Goal: Use online tool/utility: Utilize a website feature to perform a specific function

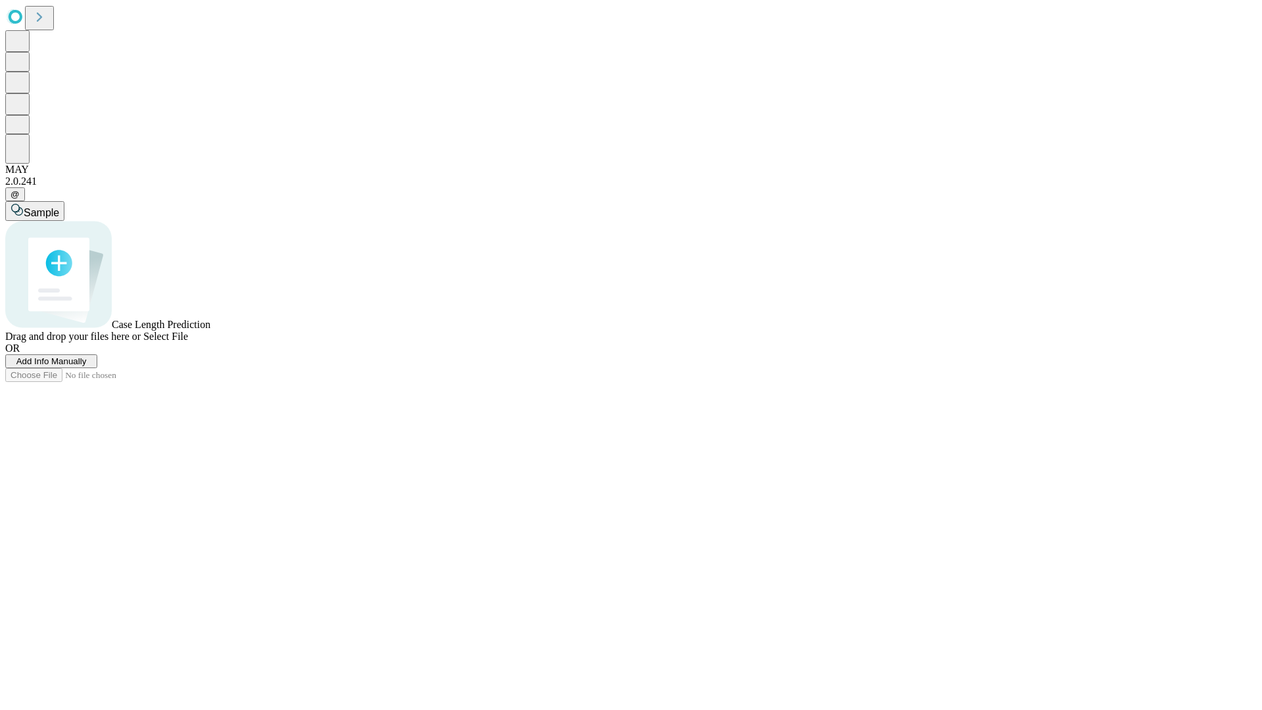
click at [87, 366] on span "Add Info Manually" at bounding box center [51, 361] width 70 height 10
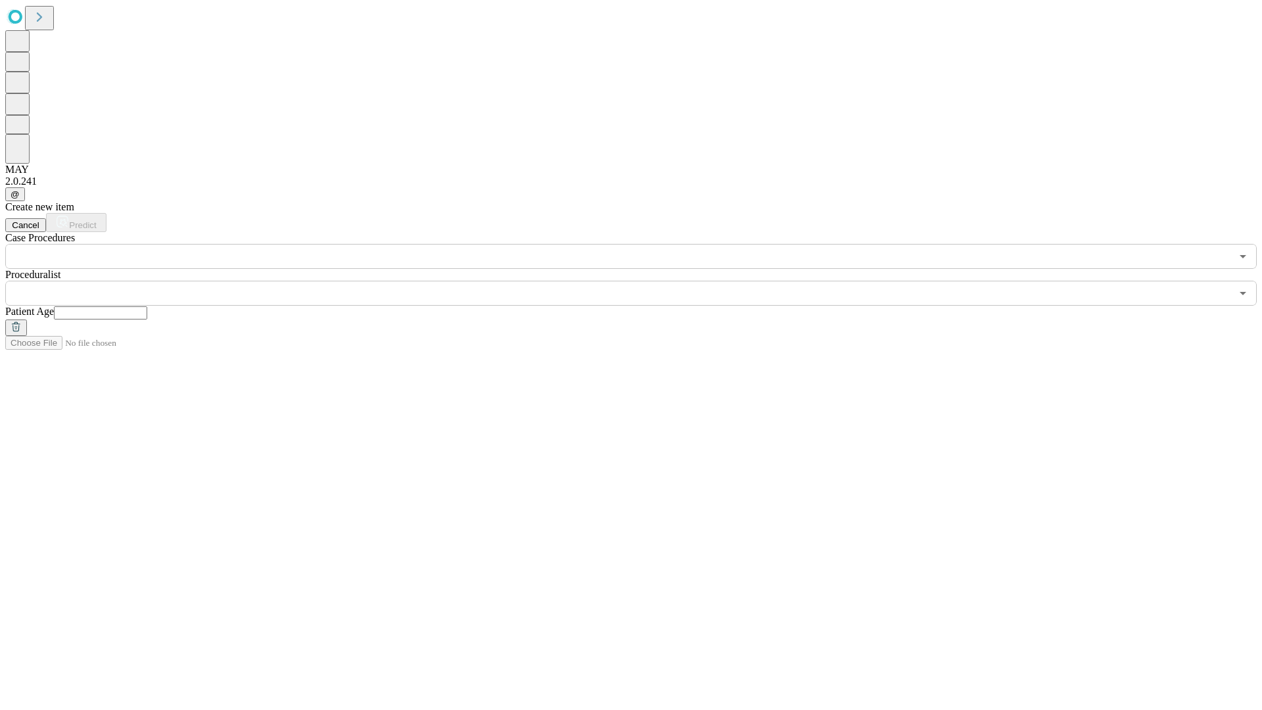
click at [147, 306] on input "text" at bounding box center [100, 312] width 93 height 13
type input "**"
click at [640, 281] on input "text" at bounding box center [618, 293] width 1226 height 25
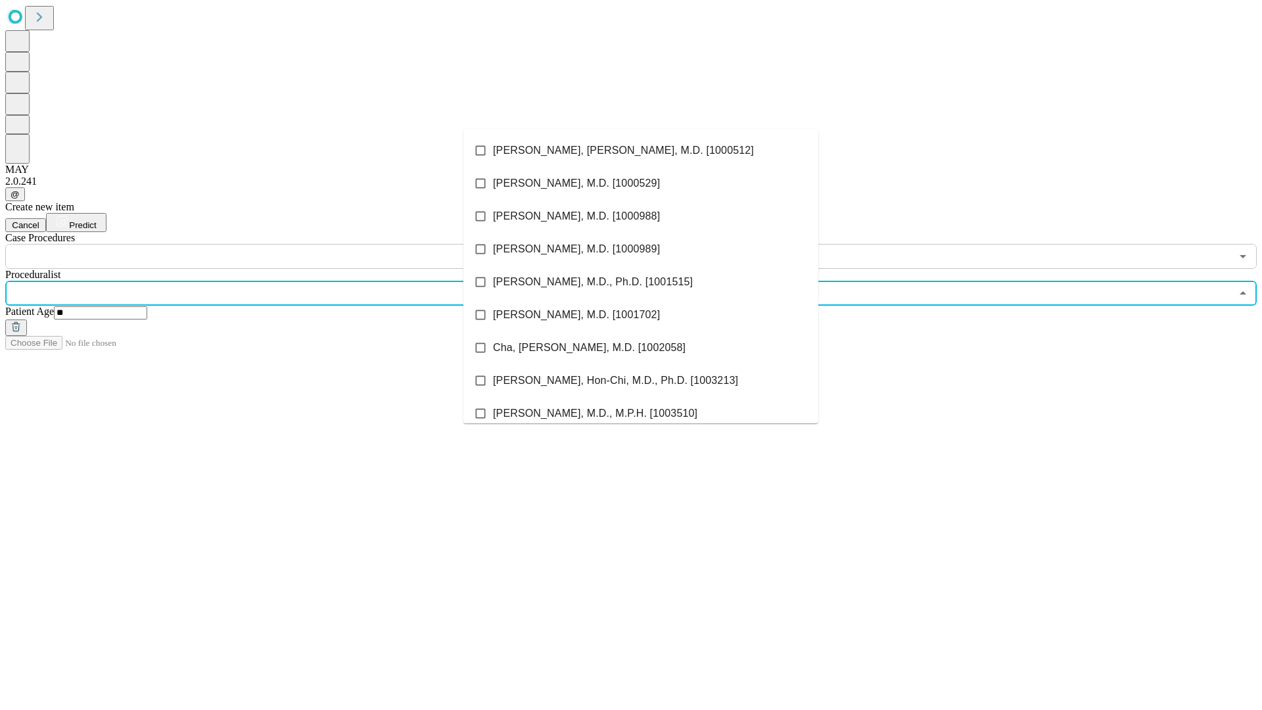
click at [641, 151] on li "[PERSON_NAME], [PERSON_NAME], M.D. [1000512]" at bounding box center [640, 150] width 355 height 33
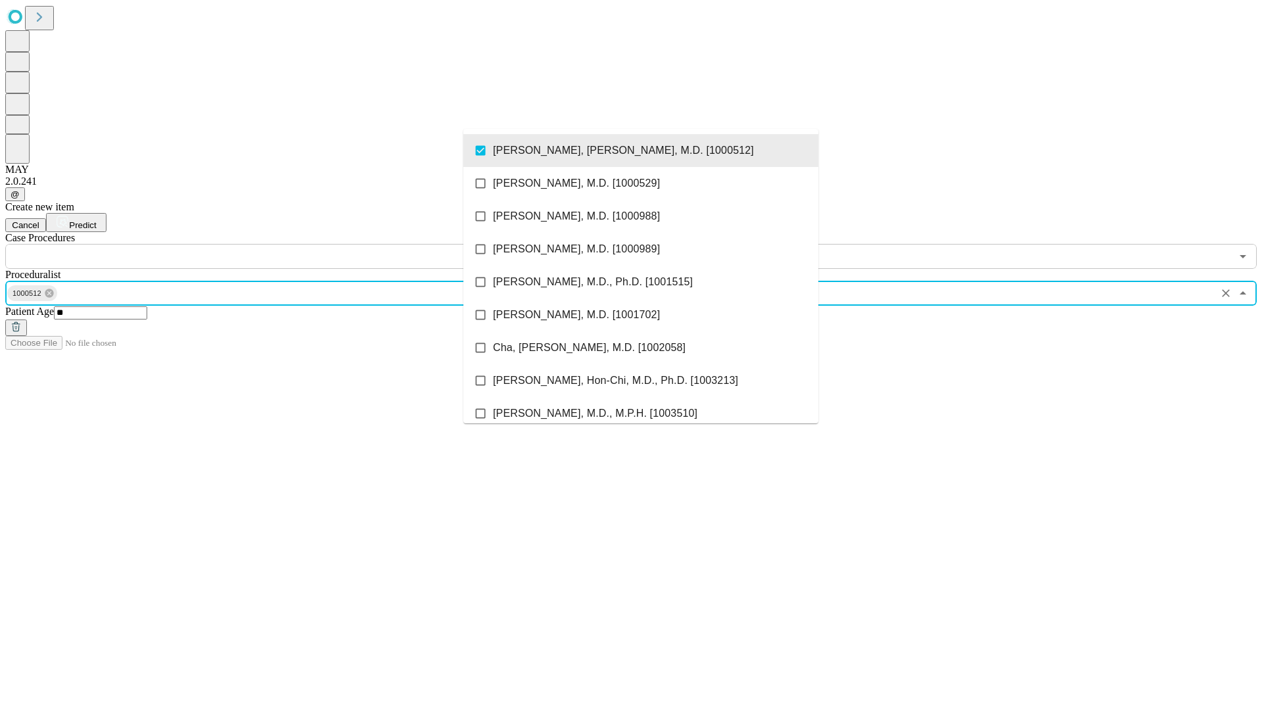
click at [276, 244] on input "text" at bounding box center [618, 256] width 1226 height 25
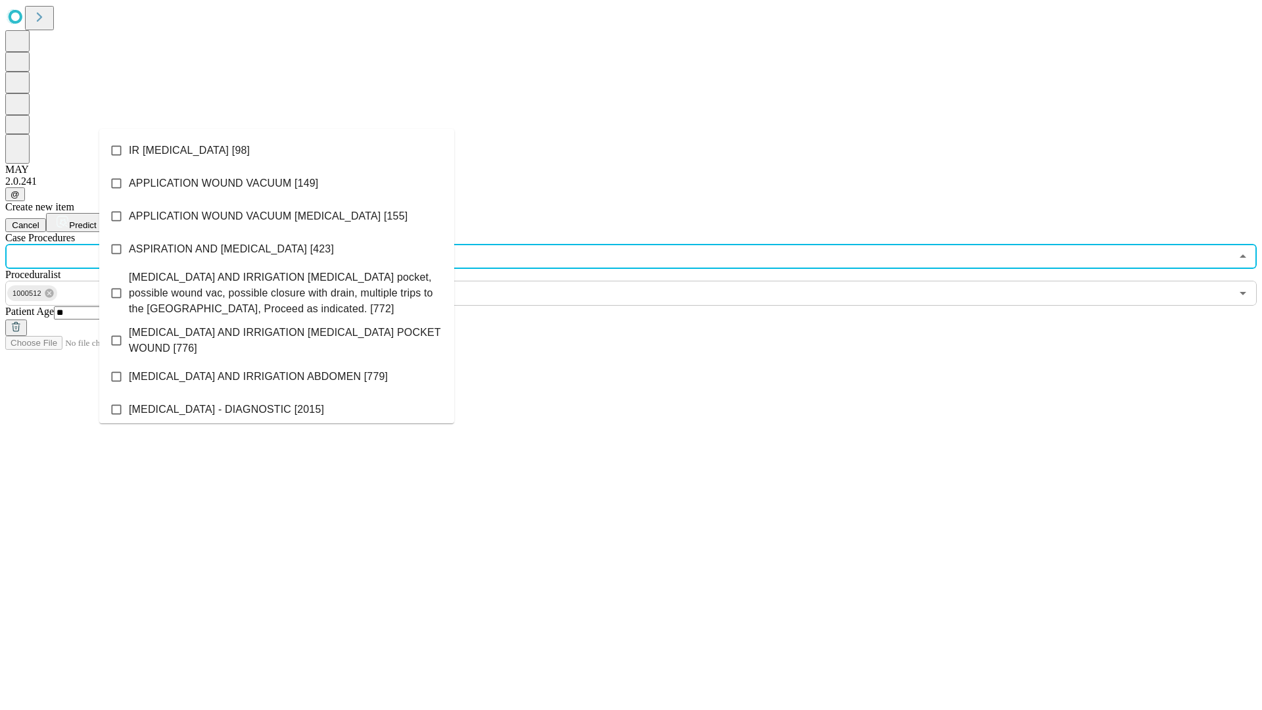
click at [277, 151] on li "IR [MEDICAL_DATA] [98]" at bounding box center [276, 150] width 355 height 33
click at [96, 220] on span "Predict" at bounding box center [82, 225] width 27 height 10
